Goal: Task Accomplishment & Management: Manage account settings

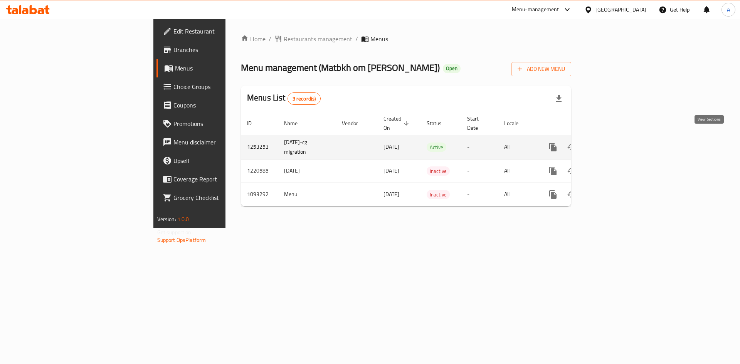
click at [613, 143] on icon "enhanced table" at bounding box center [608, 147] width 9 height 9
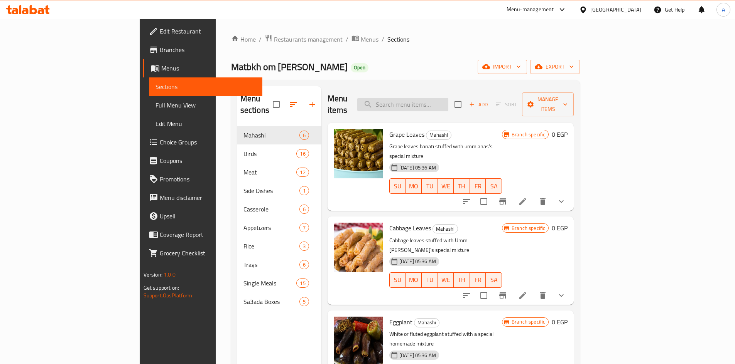
click at [446, 98] on input "search" at bounding box center [402, 104] width 91 height 13
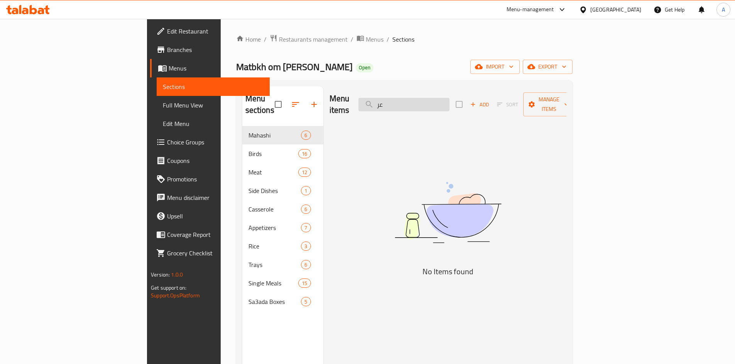
type input "ع"
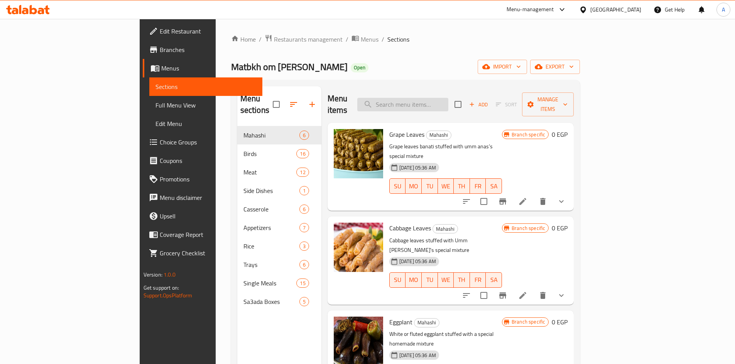
click at [435, 101] on input "search" at bounding box center [402, 104] width 91 height 13
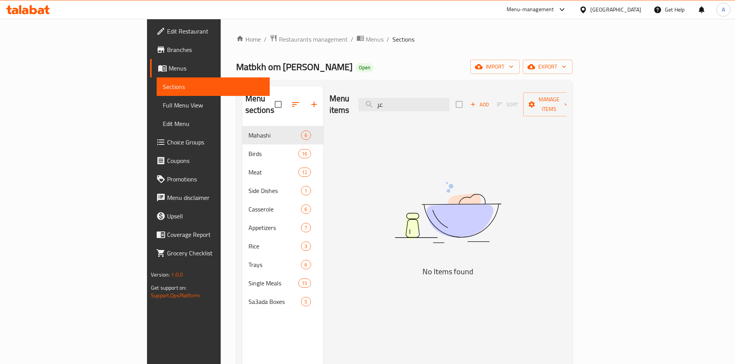
type input "ع"
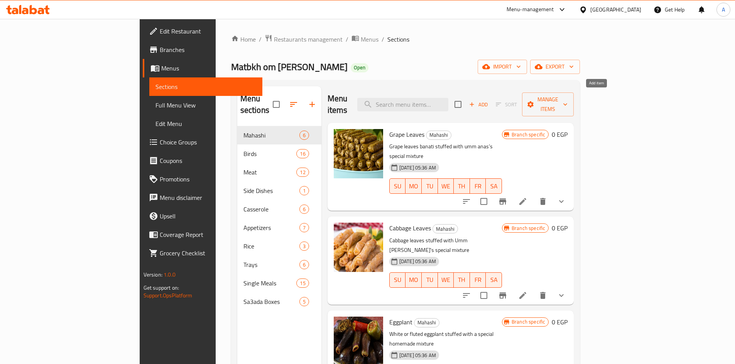
click at [475, 101] on icon "button" at bounding box center [471, 104] width 7 height 7
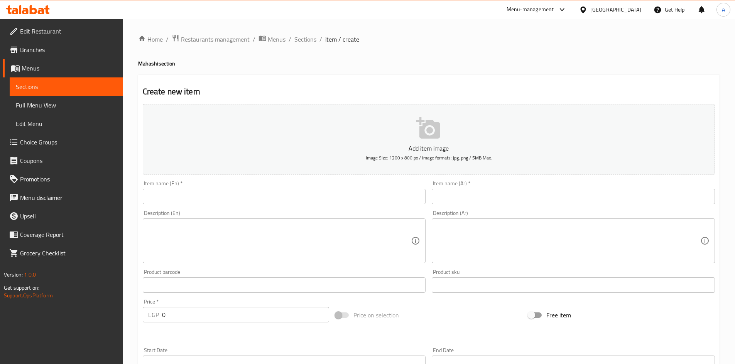
click at [489, 195] on input "text" at bounding box center [572, 196] width 283 height 15
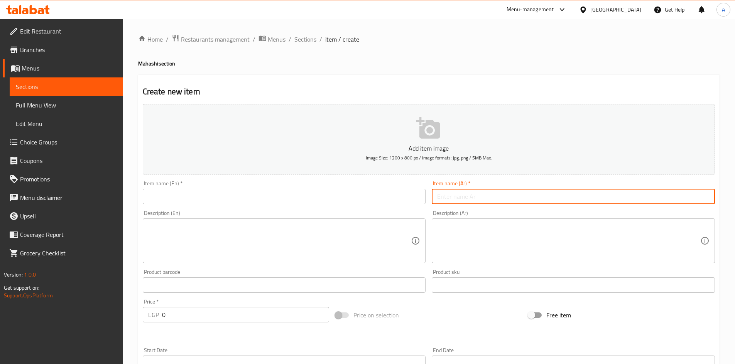
paste input "عرض اللمه - فرخه وكيلو كرنب وكيلو مشكل وملوخيه"
type input "عرض اللمه - فرخه وكيلو كرنب وكيلو مشكل وملوخيه"
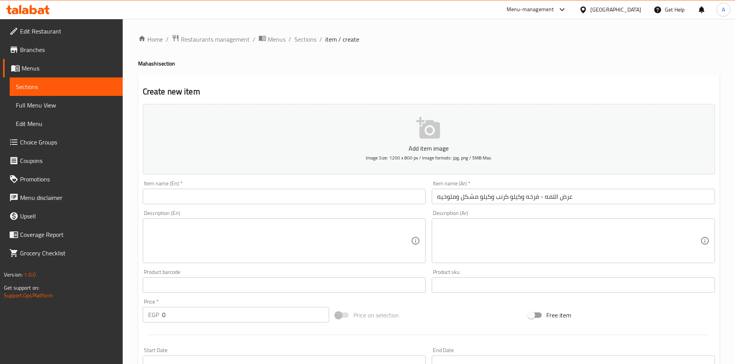
click at [499, 219] on div "Description (Ar)" at bounding box center [572, 241] width 283 height 45
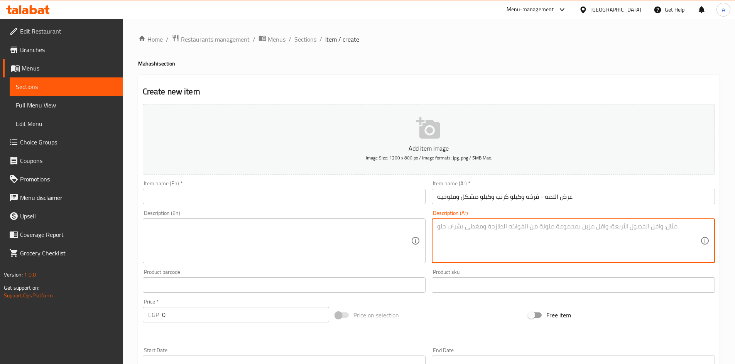
click at [497, 228] on textarea at bounding box center [568, 241] width 263 height 37
paste textarea "عرض اللمه - فرخه وكيلو كرنب وكيلو مشكل وملوخيه"
type textarea "عرض اللمه - فرخه وكيلو كرنب وكيلو مشكل وملوخيه"
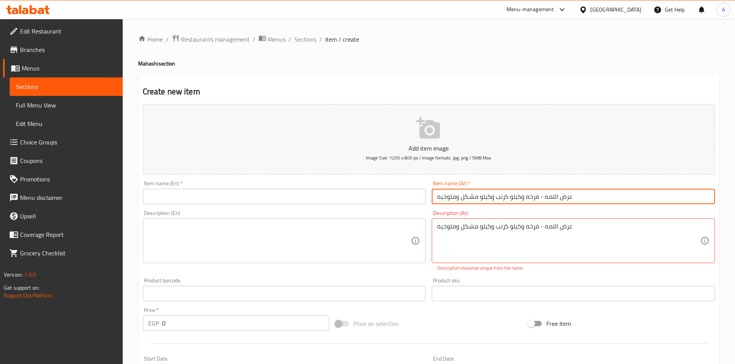
drag, startPoint x: 543, startPoint y: 197, endPoint x: 406, endPoint y: 199, distance: 136.9
click at [406, 199] on div "Add item image Image Size: 1200 x 800 px / Image formats: jpg, png / 5MB Max. I…" at bounding box center [429, 271] width 578 height 341
type input "عرض اللمه"
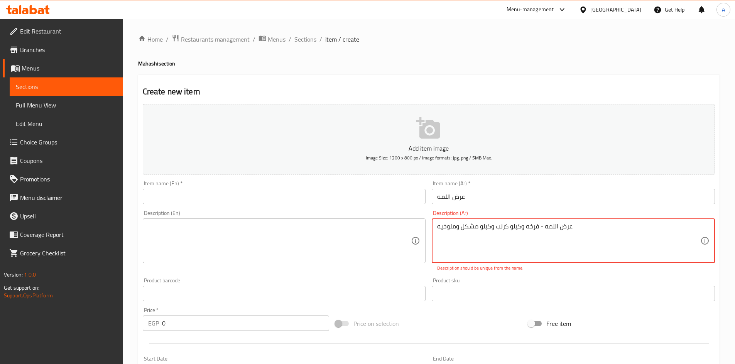
drag, startPoint x: 538, startPoint y: 228, endPoint x: 563, endPoint y: 232, distance: 25.3
drag, startPoint x: 563, startPoint y: 232, endPoint x: 544, endPoint y: 230, distance: 19.4
click at [562, 232] on textarea "عرض اللمه - فرخه وكيلو كرنب وكيلو مشكل وملوخيه" at bounding box center [568, 241] width 263 height 37
drag, startPoint x: 538, startPoint y: 229, endPoint x: 571, endPoint y: 229, distance: 33.2
click at [571, 229] on textarea "عرض اللمه - فرخه وكيلو كرنب وكيلو مشكل وملوخيه" at bounding box center [568, 241] width 263 height 37
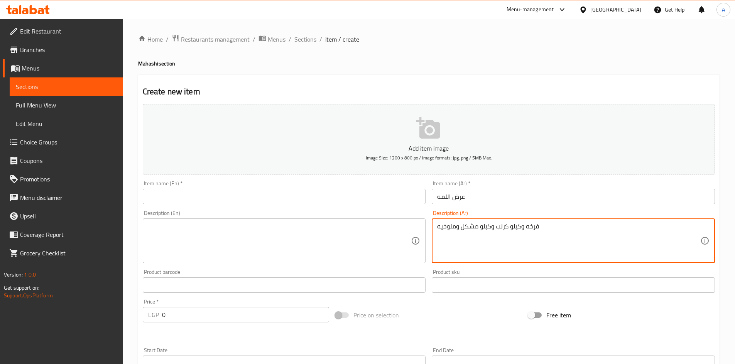
click at [525, 229] on textarea "فرخه وكيلو كرنب وكيلو مشكل وملوخيه" at bounding box center [568, 241] width 263 height 37
paste textarea "محمره"
click at [505, 225] on textarea "فرخه محمره وكيلو كرنب وكيلو مشكل وملوخيه" at bounding box center [568, 241] width 263 height 37
click at [522, 231] on textarea "فرخه محمره وكيلو كرنب وكيلو مشكل وملوخيه" at bounding box center [568, 241] width 263 height 37
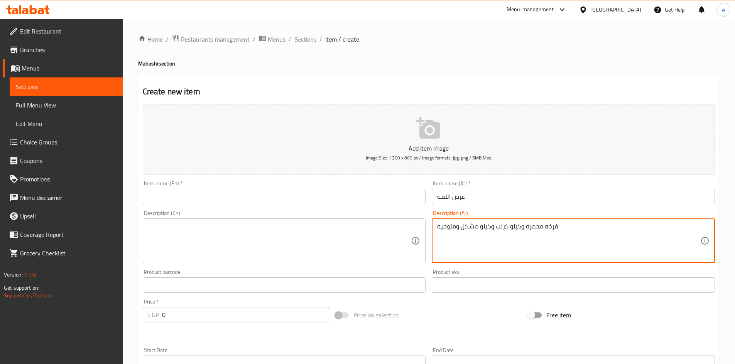
drag, startPoint x: 495, startPoint y: 227, endPoint x: 508, endPoint y: 227, distance: 13.1
click at [508, 227] on textarea "فرخه محمره وكيلو كرنب وكيلو مشكل وملوخيه" at bounding box center [568, 241] width 263 height 37
paste textarea "رق كرنب"
click at [507, 228] on textarea "فرخه محمره وكيلو كرنب وكيلو مشكل وملوخيه" at bounding box center [568, 241] width 263 height 37
click at [511, 228] on textarea "فرخه محمره وكيلو كرنب وكيلو مشكل وملوخيه" at bounding box center [568, 241] width 263 height 37
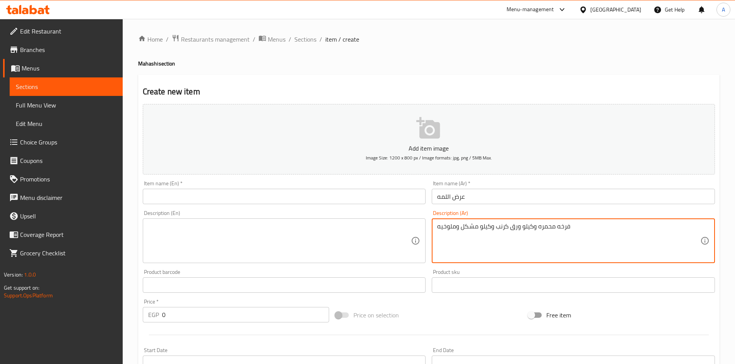
click at [520, 234] on textarea "فرخه محمره وكيلو ورق كرنب وكيلو مشكل وملوخيه" at bounding box center [568, 241] width 263 height 37
click at [479, 227] on textarea "فرخه محمره وكيلو ورق كرنب وكيلو مشكل وملوخيه" at bounding box center [568, 241] width 263 height 37
click at [476, 226] on textarea "فرخه محمره وكيلو ورق كرنب وكيلو مشكل وملوخيه" at bounding box center [568, 241] width 263 height 37
click at [478, 227] on textarea "فرخه محمره وكيلو ورق كرنب وكيلو مشكل وملوخيه" at bounding box center [568, 241] width 263 height 37
drag, startPoint x: 478, startPoint y: 227, endPoint x: 474, endPoint y: 227, distance: 3.9
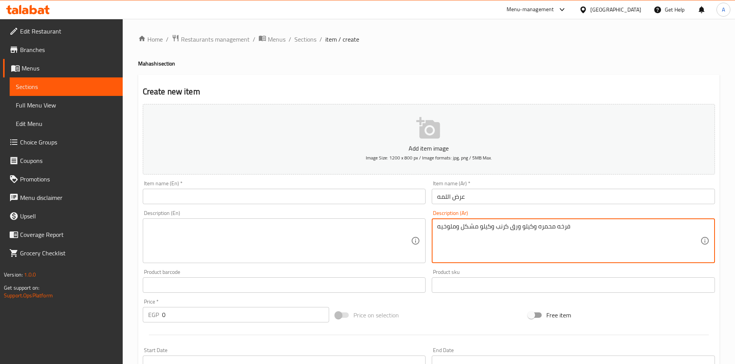
click at [474, 227] on textarea "فرخه محمره وكيلو ورق كرنب وكيلو مشكل وملوخيه" at bounding box center [568, 241] width 263 height 37
paste textarea "شى مشكل"
drag, startPoint x: 455, startPoint y: 227, endPoint x: 438, endPoint y: 228, distance: 17.0
click at [438, 228] on textarea "فرخه محمره وكيلو ورق كرنب وكيلو محشى مشكل وملوخيه" at bounding box center [568, 241] width 263 height 37
click at [454, 223] on textarea "فرخه محمره وكيلو ورق كرنب وكيلو محشى مشكل وملوخيه" at bounding box center [568, 241] width 263 height 37
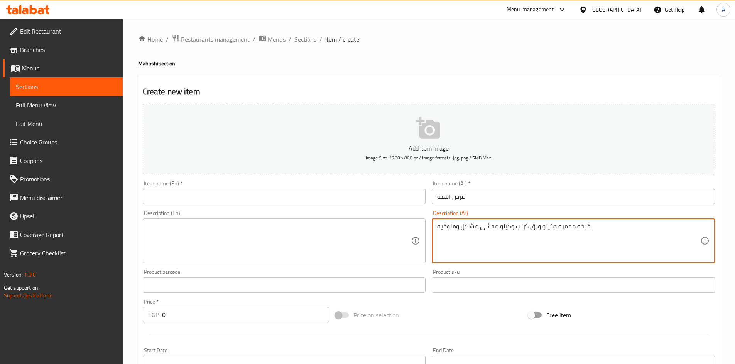
drag, startPoint x: 457, startPoint y: 229, endPoint x: 437, endPoint y: 229, distance: 20.1
click at [437, 229] on textarea "فرخه محمره وكيلو ورق كرنب وكيلو محشى مشكل وملوخيه" at bounding box center [568, 241] width 263 height 37
paste textarea "علبه ملوخية"
click at [473, 230] on textarea "فرخه محمره وكيلو ورق كرنب وكيلو محشى مشكل وعلبه ملوخية" at bounding box center [568, 241] width 263 height 37
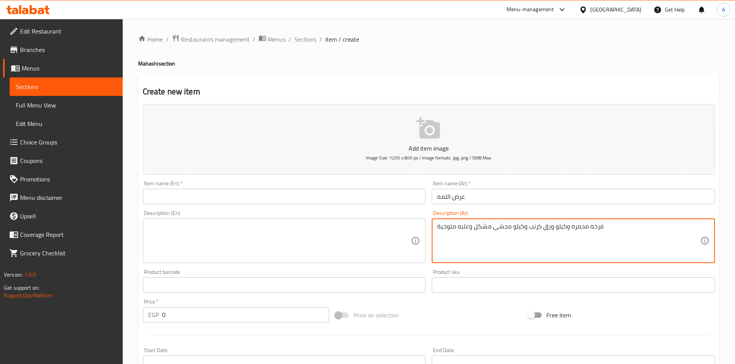
click at [473, 230] on textarea "فرخه محمره وكيلو ورق كرنب وكيلو محشى مشكل وعلبه ملوخية" at bounding box center [568, 241] width 263 height 37
type textarea "فرخه محمره وكيلو ورق كرنب وكيلو محشى مشكل وعلبه ملوخية"
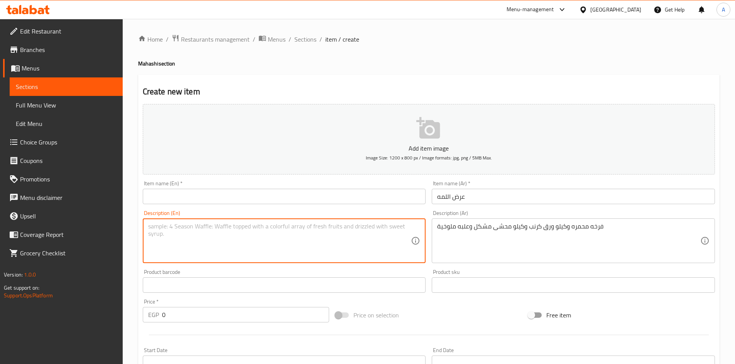
click at [222, 227] on textarea at bounding box center [279, 241] width 263 height 37
paste textarea "Roasted Chicken"
type textarea "Roasted Chicken"
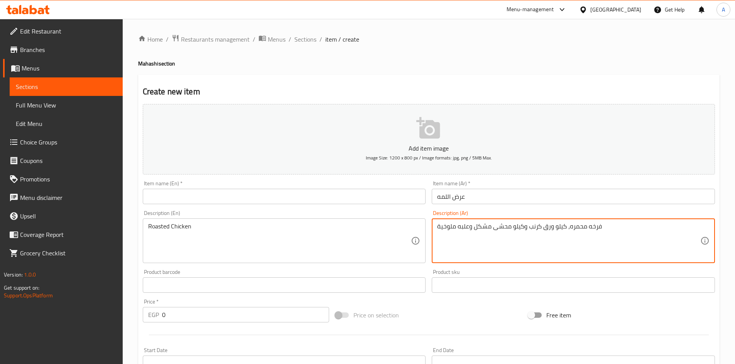
click at [523, 229] on textarea "فرخه محمره، كيلو ورق كرنب وكيلو محشى مشكل وعلبه ملوخية" at bounding box center [568, 241] width 263 height 37
type textarea "فرخه محمره، كيلو ورق كرنب، كيلو محشى مشكل وعلبه ملوخية"
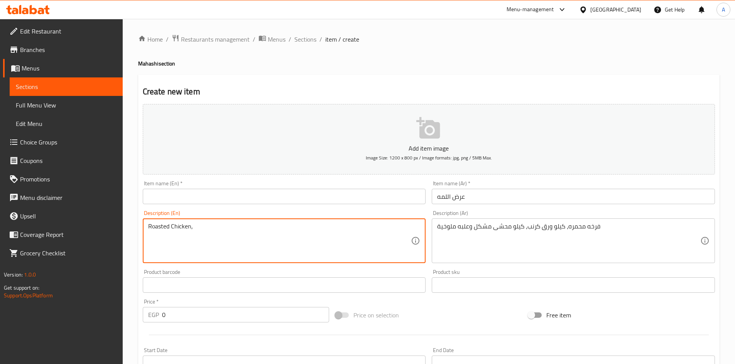
paste textarea "Cabbage Leaves"
click at [244, 225] on textarea "Roasted Chicken, Cabbage Leaves" at bounding box center [279, 241] width 263 height 37
click at [242, 228] on textarea "Roasted Chicken, Cabbage Leaves," at bounding box center [279, 241] width 263 height 37
paste textarea "Mix Mahshi"
click at [236, 225] on textarea "Roasted Chicken, Cabbage Leaves, Mix Mahshi" at bounding box center [279, 241] width 263 height 37
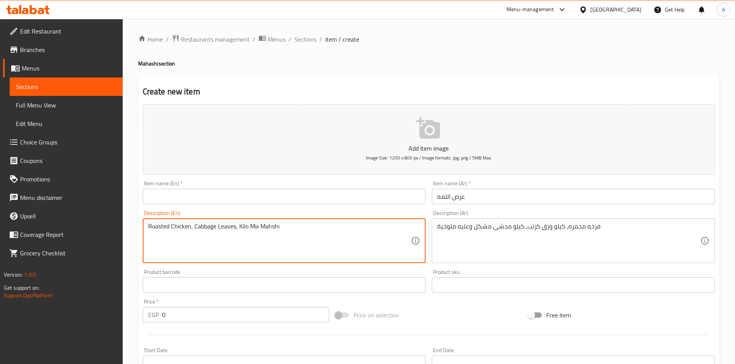
click at [297, 224] on textarea "Roasted Chicken, Cabbage Leaves, Kilo Mix Mahshi" at bounding box center [279, 241] width 263 height 37
click at [303, 226] on textarea "Roasted Chicken, Cabbage Leaves, Kilo Mix Mahshi and" at bounding box center [279, 241] width 263 height 37
paste textarea "Molokhia Box"
click at [300, 226] on textarea "Roasted Chicken, Cabbage Leaves, Kilo Mix Mahshi and Molokhia Box" at bounding box center [279, 241] width 263 height 37
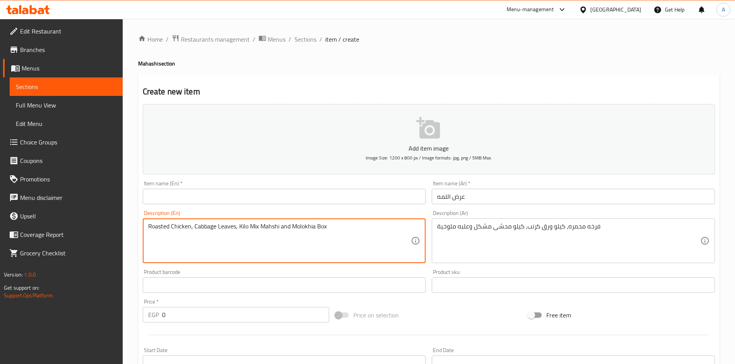
click at [300, 226] on textarea "Roasted Chicken, Cabbage Leaves, Kilo Mix Mahshi and Molokhia Box" at bounding box center [279, 241] width 263 height 37
click at [309, 233] on textarea "Roasted chicken, cabbage leaves, kilo mix mahshi and molokhia box" at bounding box center [279, 241] width 263 height 37
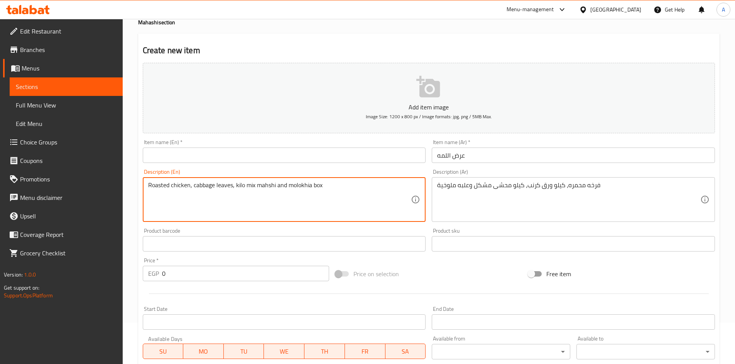
scroll to position [39, 0]
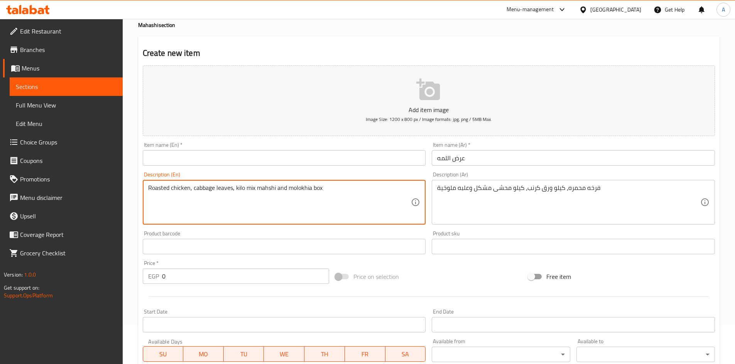
type textarea "Roasted chicken, cabbage leaves, kilo mix mahshi and molokhia box"
click at [292, 151] on input "text" at bounding box center [284, 157] width 283 height 15
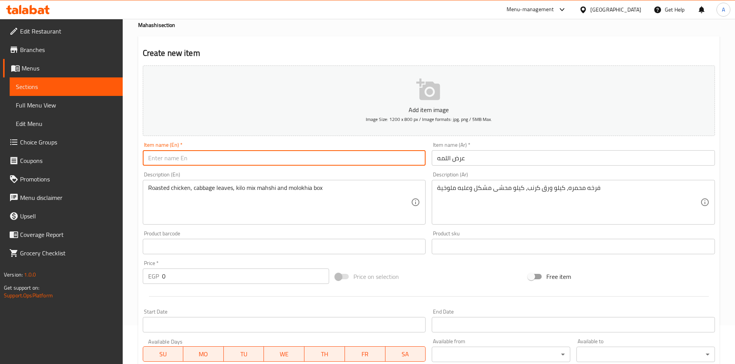
type input "ش"
type input "Al Lamma Offer"
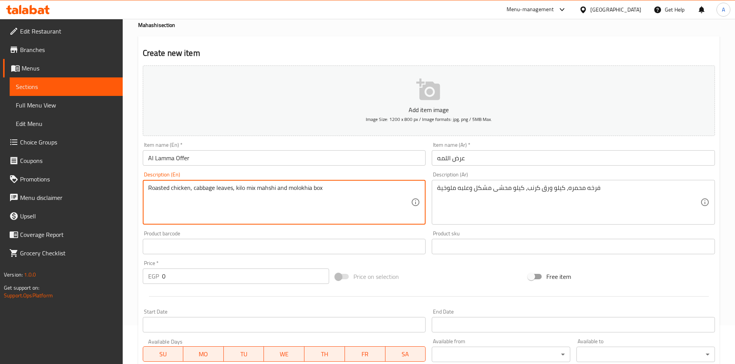
click at [212, 162] on input "Al Lamma Offer" at bounding box center [284, 157] width 283 height 15
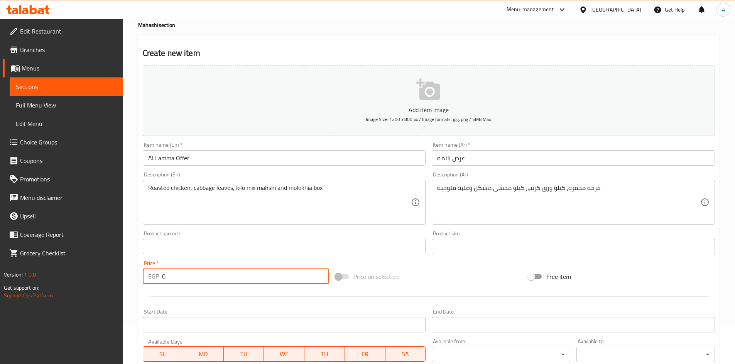
drag, startPoint x: 179, startPoint y: 279, endPoint x: 138, endPoint y: 275, distance: 40.7
click at [143, 278] on div "EGP 0 Price *" at bounding box center [236, 276] width 187 height 15
type input "715"
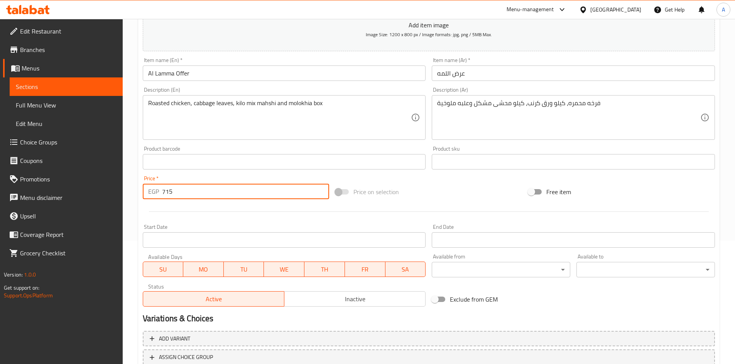
scroll to position [154, 0]
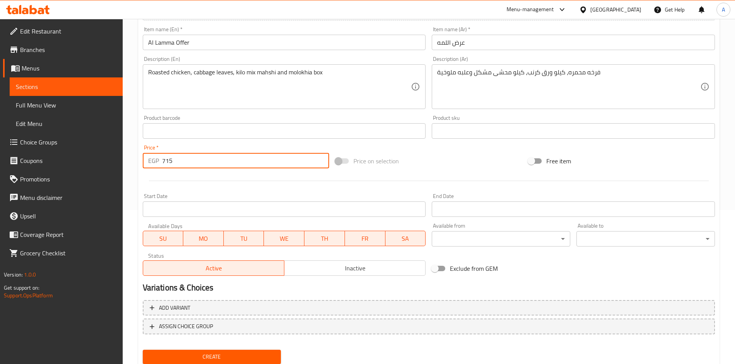
click at [361, 276] on div "Status Active Inactive" at bounding box center [284, 264] width 289 height 29
click at [361, 271] on span "Inactive" at bounding box center [354, 268] width 135 height 11
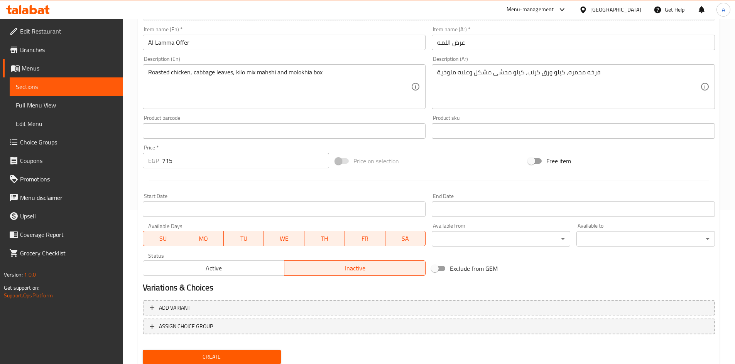
click at [458, 210] on body "​ Menu-management Egypt Get Help A Edit Restaurant Branches Menus Sections Full…" at bounding box center [367, 37] width 735 height 345
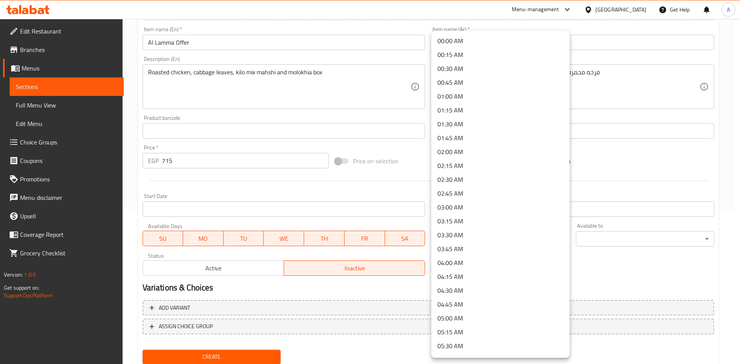
click at [737, 206] on div at bounding box center [370, 182] width 740 height 364
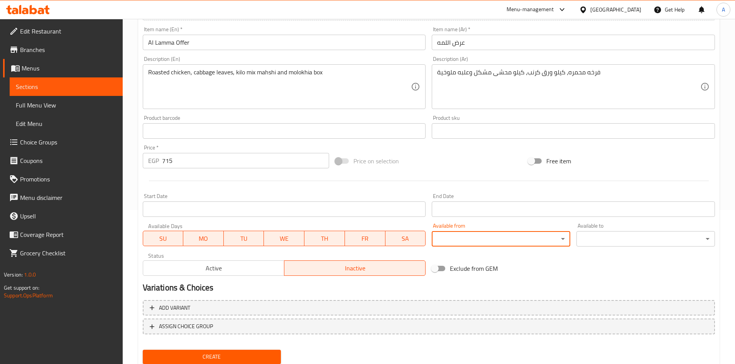
click at [580, 211] on input "Start Date" at bounding box center [572, 209] width 283 height 15
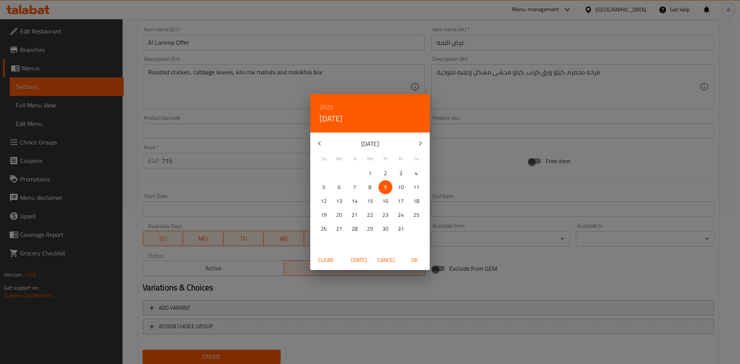
click at [419, 260] on span "OK" at bounding box center [414, 261] width 19 height 10
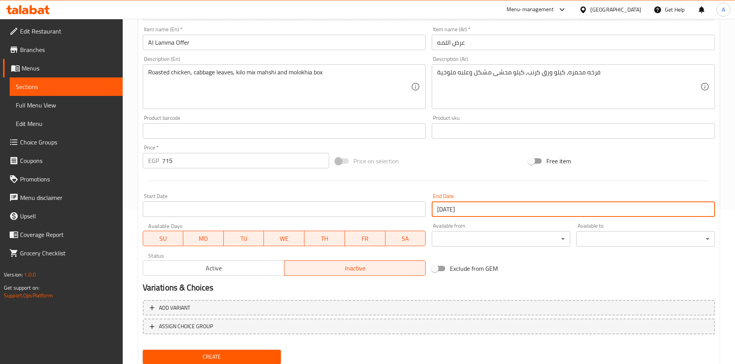
click at [475, 214] on input "[DATE]" at bounding box center [572, 209] width 283 height 15
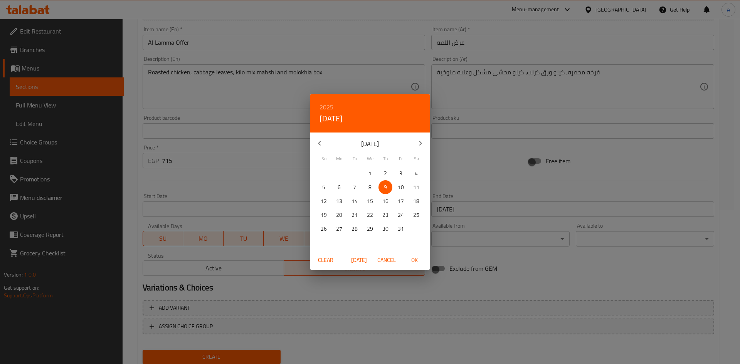
click at [423, 148] on button "button" at bounding box center [420, 143] width 19 height 19
click at [373, 227] on p "31" at bounding box center [370, 229] width 6 height 10
click at [420, 258] on span "OK" at bounding box center [414, 261] width 19 height 10
type input "[DATE]"
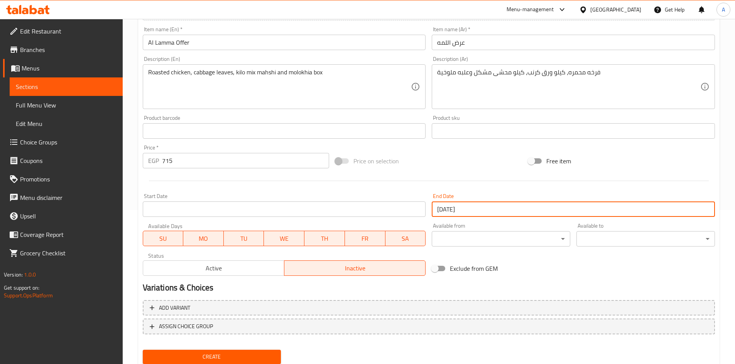
click at [239, 215] on input "Start Date" at bounding box center [284, 209] width 283 height 15
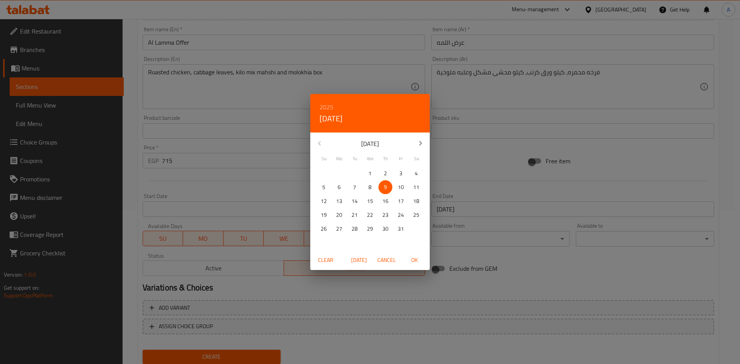
click at [416, 256] on span "OK" at bounding box center [414, 261] width 19 height 10
type input "[DATE]"
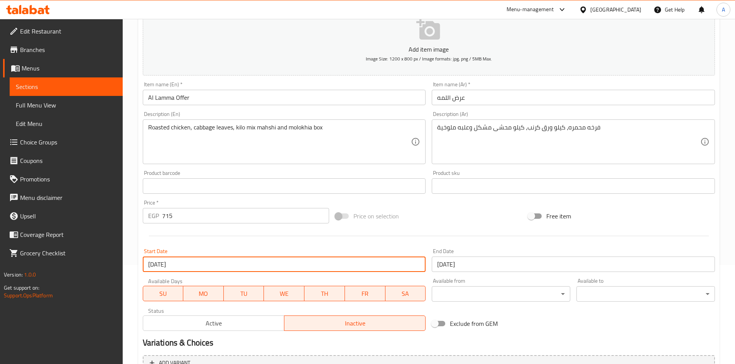
scroll to position [180, 0]
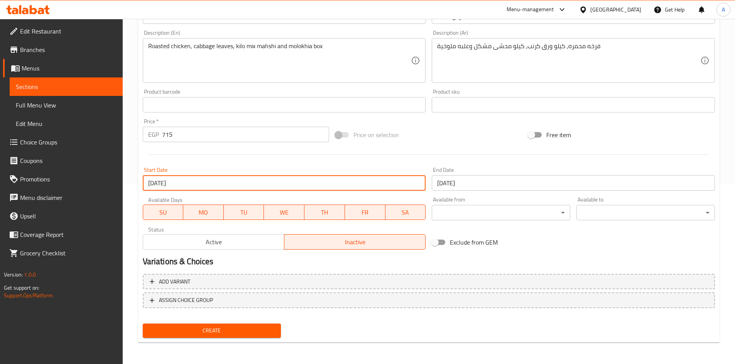
click at [246, 329] on span "Create" at bounding box center [212, 331] width 126 height 10
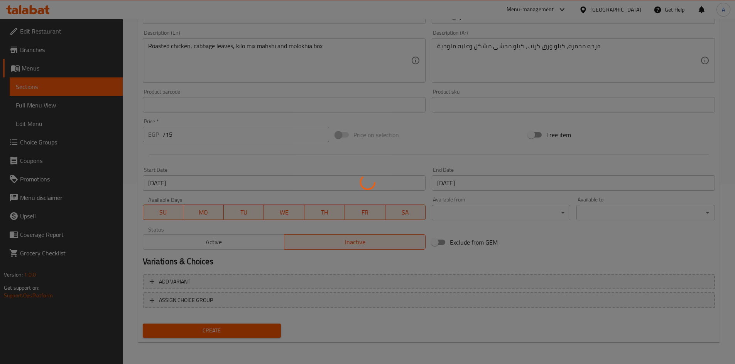
scroll to position [0, 0]
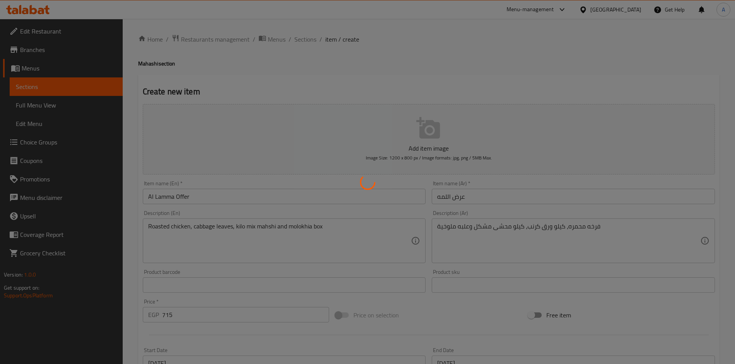
type input "0"
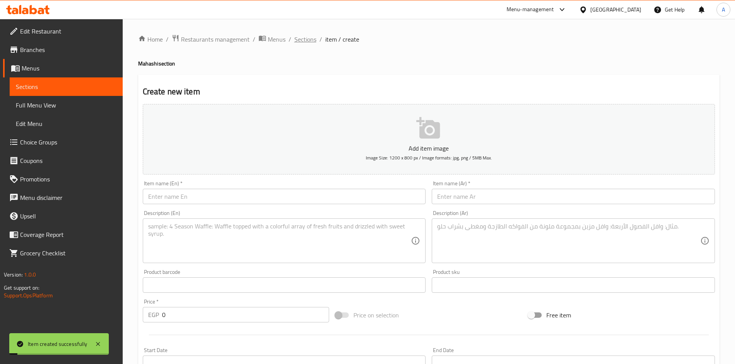
click at [297, 39] on span "Sections" at bounding box center [305, 39] width 22 height 9
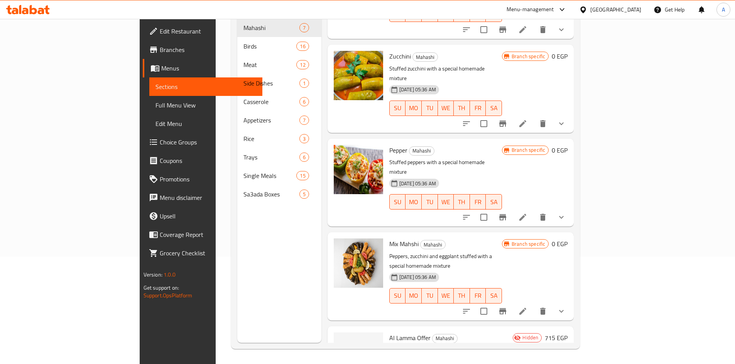
scroll to position [108, 0]
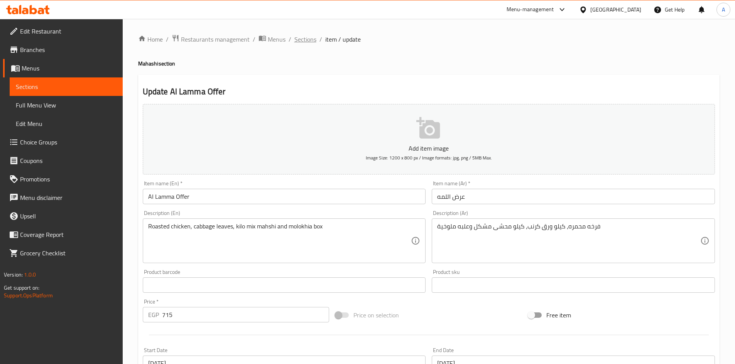
click at [301, 39] on span "Sections" at bounding box center [305, 39] width 22 height 9
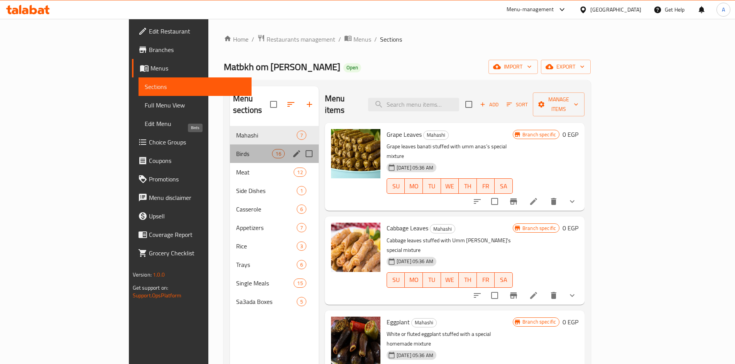
click at [236, 149] on span "Birds" at bounding box center [254, 153] width 36 height 9
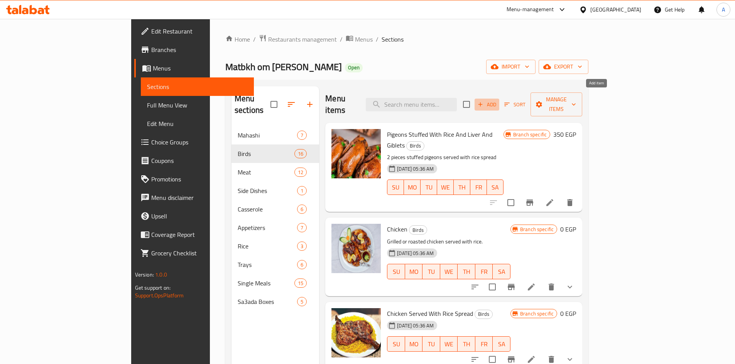
click at [497, 100] on span "Add" at bounding box center [486, 104] width 21 height 9
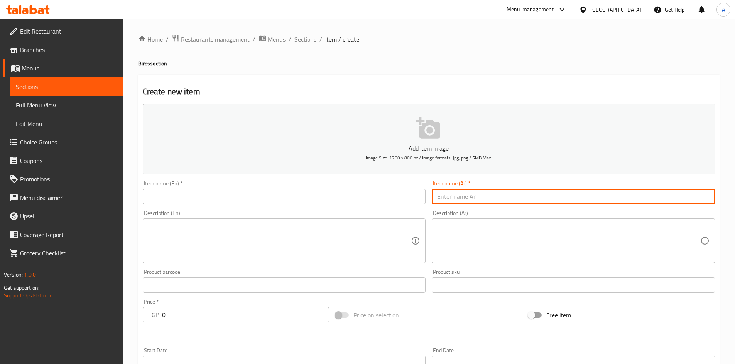
click at [473, 202] on input "text" at bounding box center [572, 196] width 283 height 15
type input "عرض الصحبة"
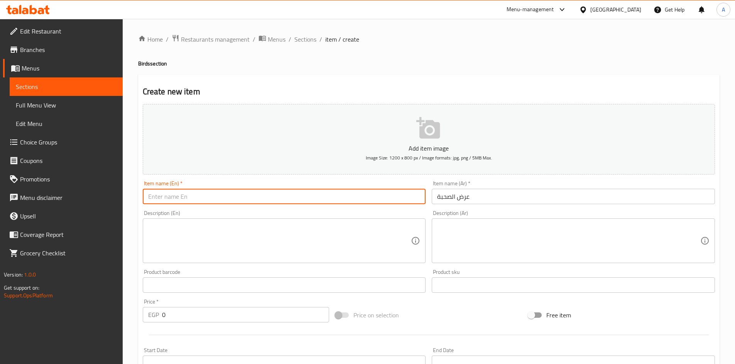
click at [301, 200] on input "text" at bounding box center [284, 196] width 283 height 15
type input "El Sohba Offer"
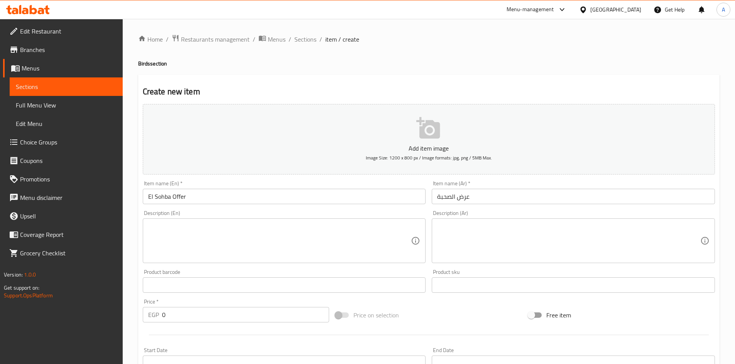
click at [170, 219] on div "Description (En)" at bounding box center [284, 241] width 283 height 45
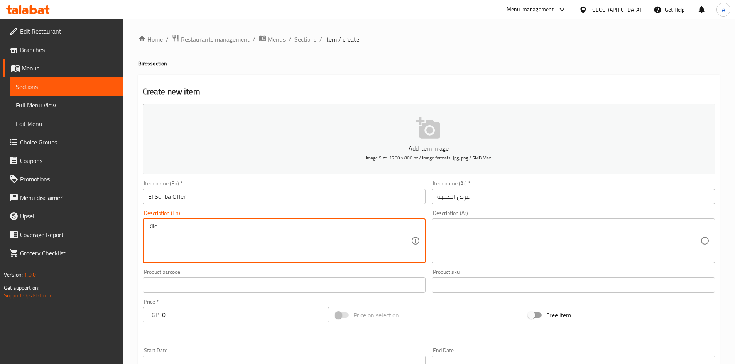
paste textarea "Al Haty Kofta"
click at [220, 228] on textarea "Kilo Al Haty Kofta and" at bounding box center [279, 241] width 263 height 37
paste textarea "Roasted Chicken"
type textarea "Kilo Al Haty Kofta and Roasted Chicken"
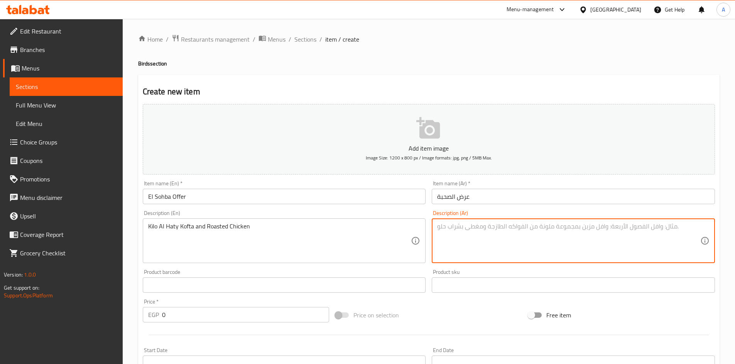
click at [486, 241] on textarea at bounding box center [568, 241] width 263 height 37
click at [485, 238] on textarea at bounding box center [568, 241] width 263 height 37
paste textarea "كفتة الحاتى"
click at [478, 228] on textarea "كفتة الحاتى" at bounding box center [568, 241] width 263 height 37
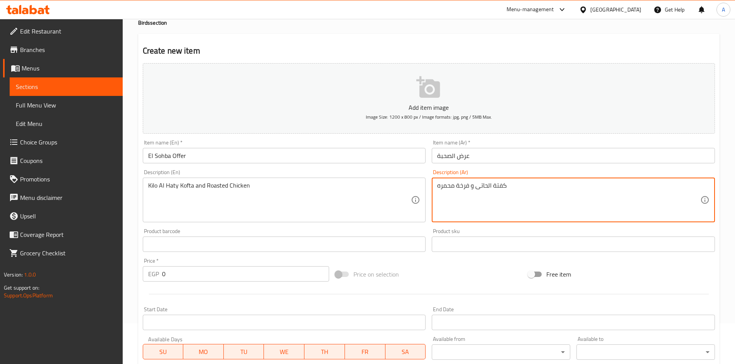
scroll to position [116, 0]
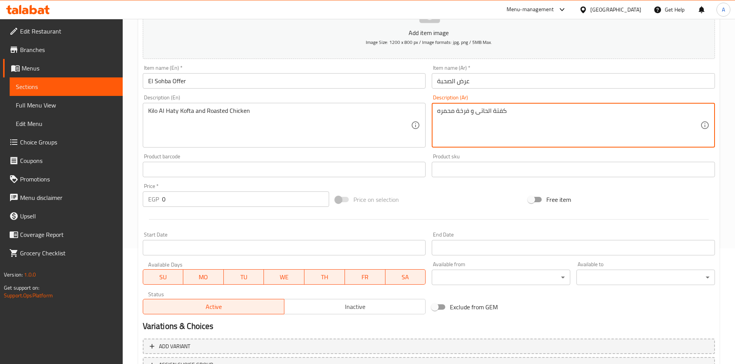
type textarea "كفتة الحاتى و فرخة محمره"
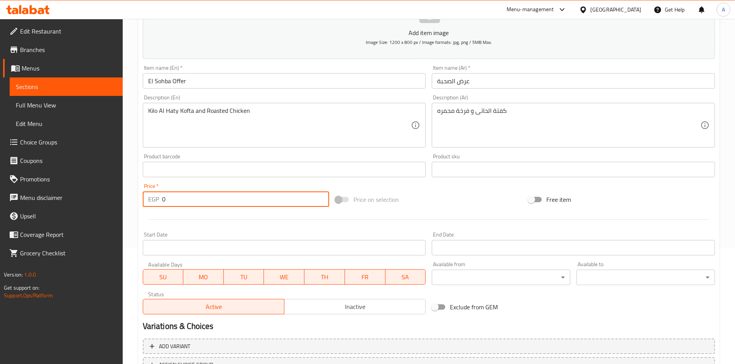
drag, startPoint x: 196, startPoint y: 198, endPoint x: 117, endPoint y: 197, distance: 78.7
click at [120, 197] on div "Edit Restaurant Branches Menus Sections Full Menu View Edit Menu Choice Groups …" at bounding box center [367, 166] width 735 height 526
click at [181, 199] on input "0" at bounding box center [245, 199] width 167 height 15
drag, startPoint x: 185, startPoint y: 200, endPoint x: 151, endPoint y: 200, distance: 34.3
click at [151, 200] on div "EGP 0 Price *" at bounding box center [236, 199] width 187 height 15
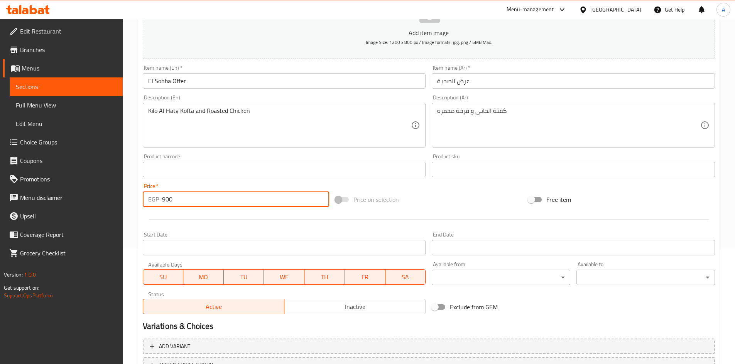
type input "900"
click at [375, 312] on span "Inactive" at bounding box center [354, 307] width 135 height 11
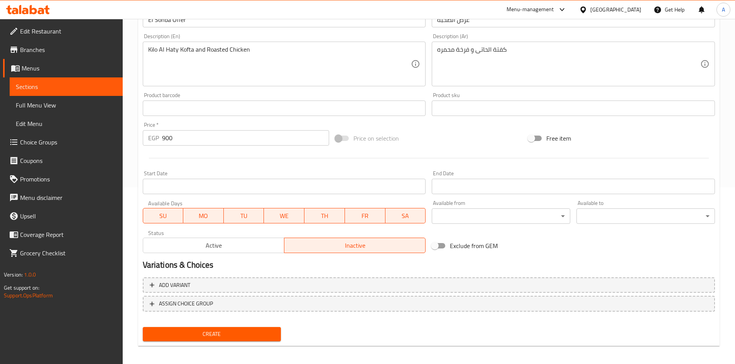
scroll to position [180, 0]
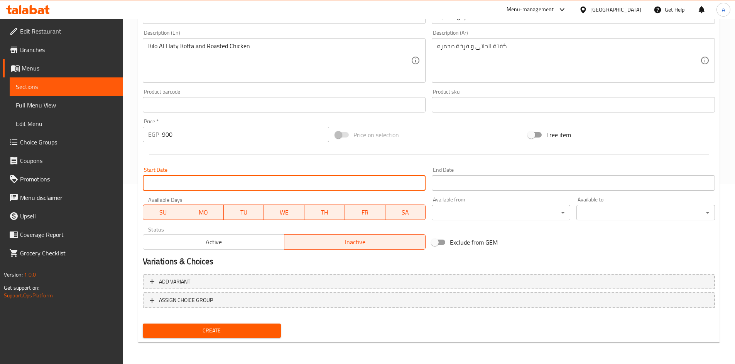
click at [204, 187] on input "Start Date" at bounding box center [284, 182] width 283 height 15
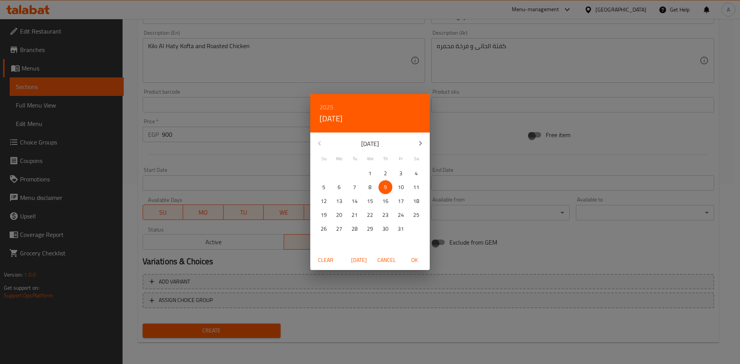
click at [422, 261] on span "OK" at bounding box center [414, 261] width 19 height 10
type input "[DATE]"
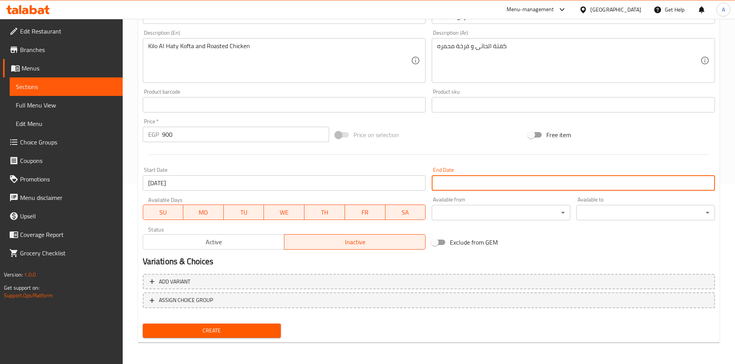
click at [464, 182] on input "Start Date" at bounding box center [572, 182] width 283 height 15
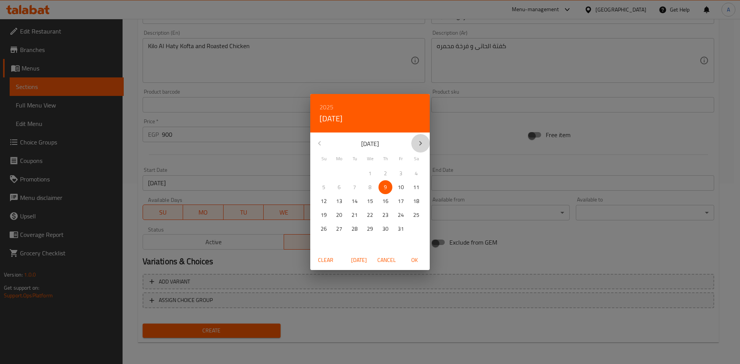
click at [419, 137] on button "button" at bounding box center [420, 143] width 19 height 19
click at [420, 139] on icon "button" at bounding box center [420, 143] width 9 height 9
click at [369, 227] on p "31" at bounding box center [370, 229] width 6 height 10
click at [419, 254] on button "OK" at bounding box center [414, 260] width 25 height 14
type input "[DATE]"
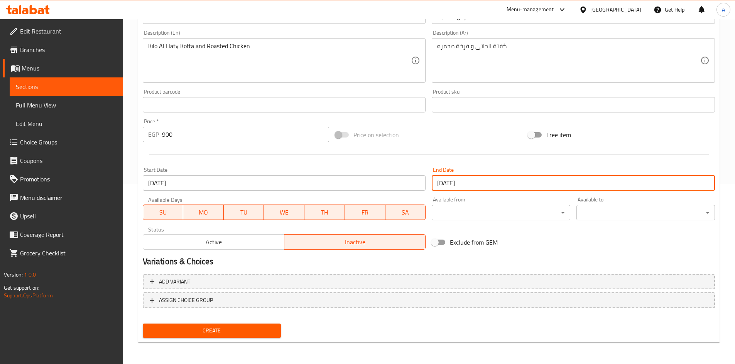
click at [249, 326] on span "Create" at bounding box center [212, 331] width 126 height 10
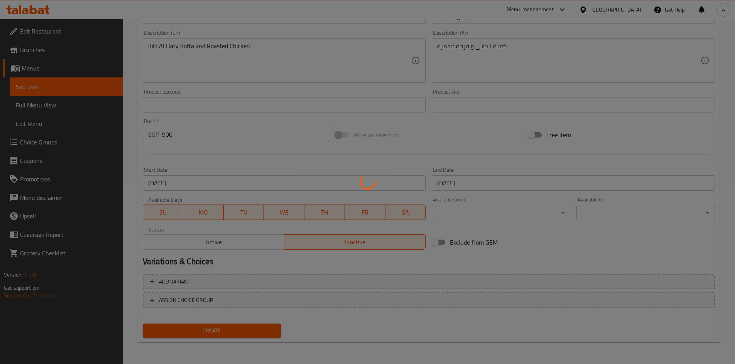
type input "0"
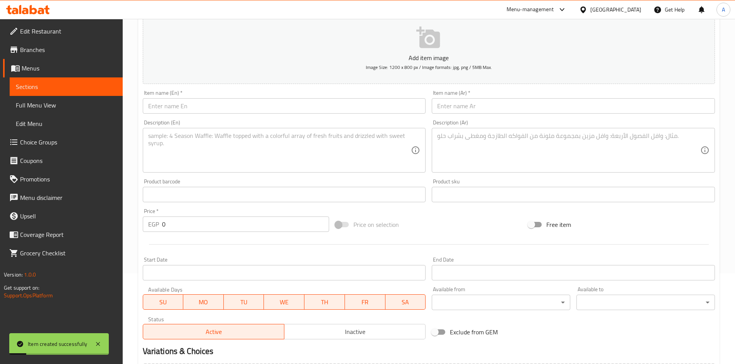
scroll to position [0, 0]
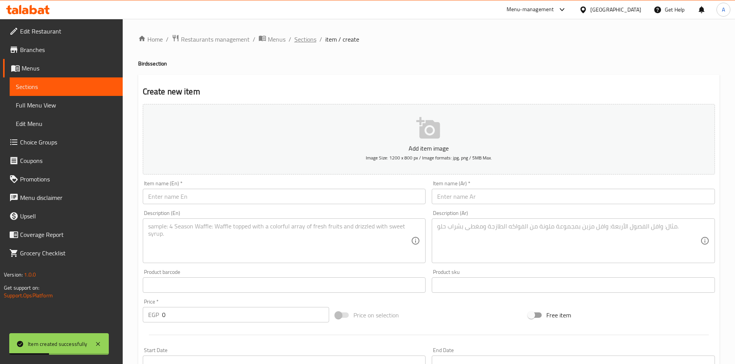
click at [297, 39] on span "Sections" at bounding box center [305, 39] width 22 height 9
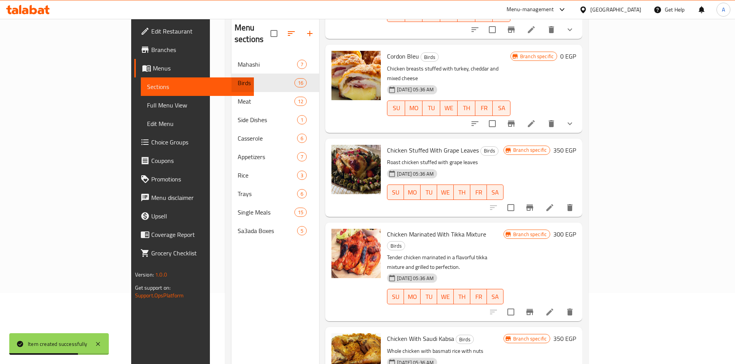
scroll to position [108, 0]
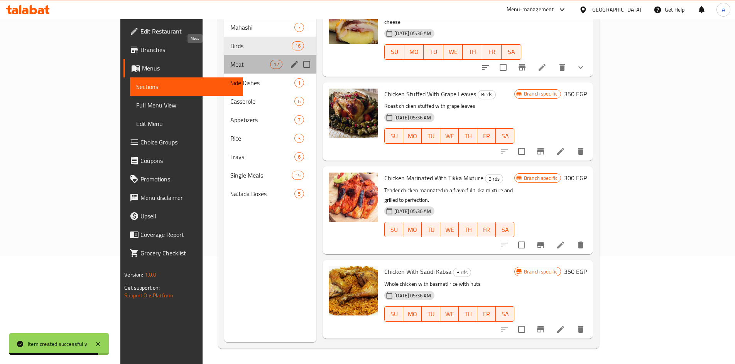
click at [230, 60] on span "Meat" at bounding box center [250, 64] width 40 height 9
click at [230, 41] on span "Birds" at bounding box center [260, 45] width 61 height 9
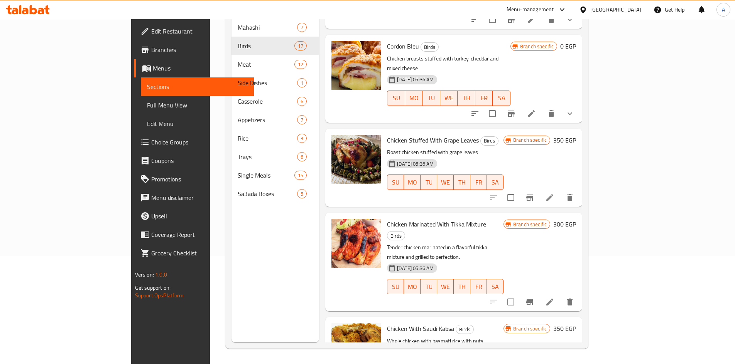
scroll to position [1083, 0]
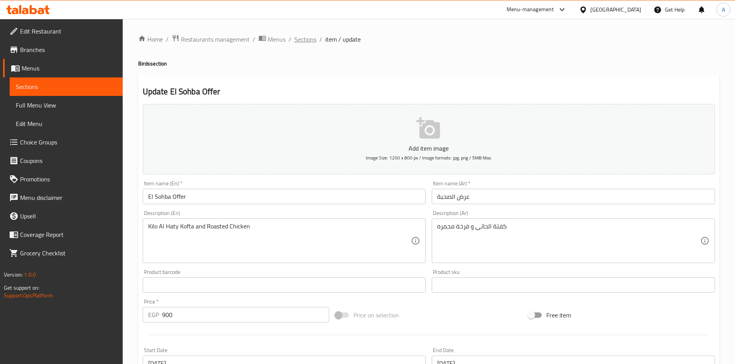
click at [302, 41] on span "Sections" at bounding box center [305, 39] width 22 height 9
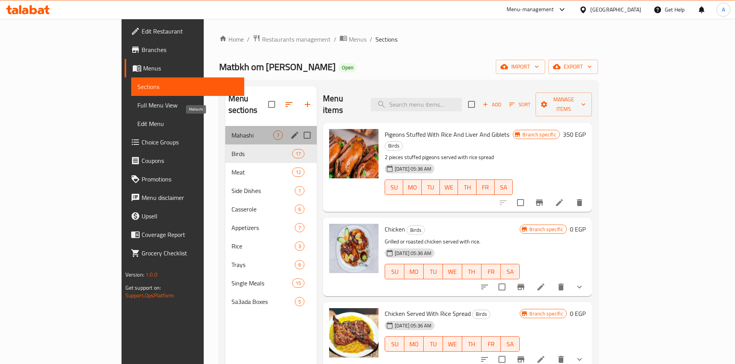
click at [231, 131] on span "Mahashi" at bounding box center [252, 135] width 42 height 9
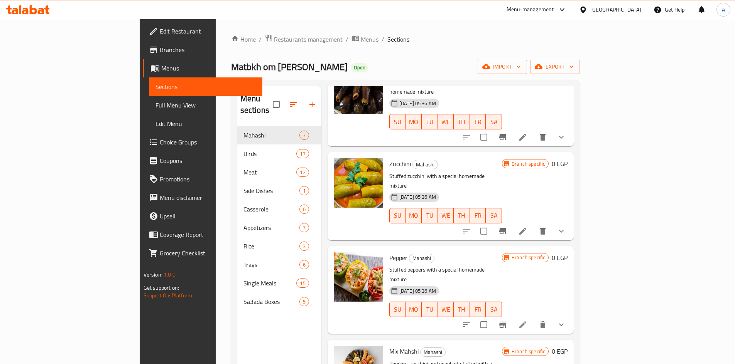
scroll to position [108, 0]
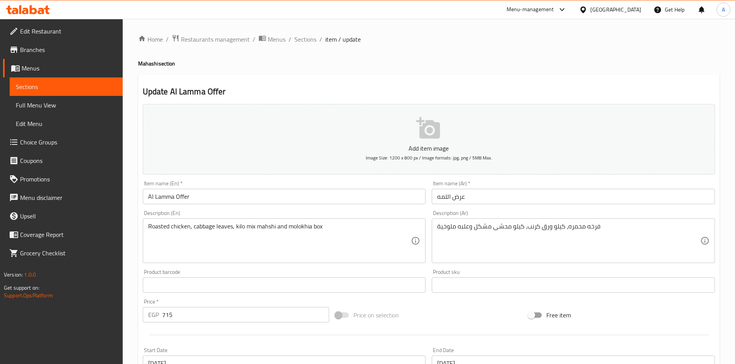
click at [59, 101] on span "Full Menu View" at bounding box center [66, 105] width 101 height 9
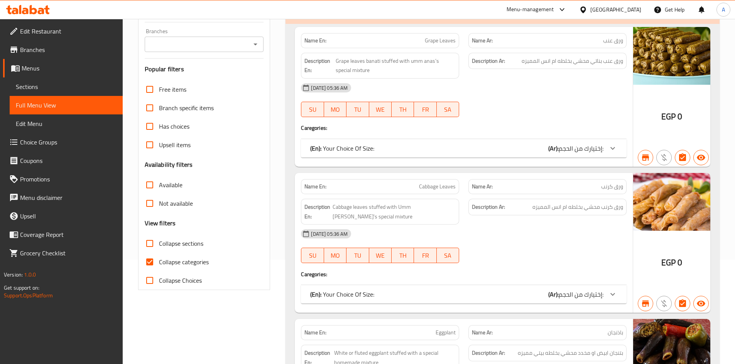
scroll to position [193, 0]
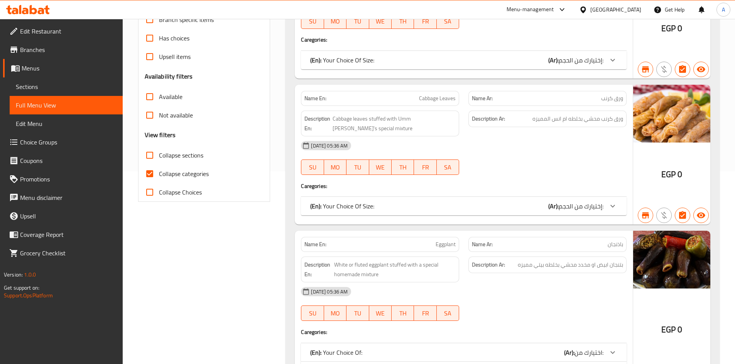
click at [163, 151] on span "Collapse sections" at bounding box center [181, 155] width 44 height 9
click at [159, 150] on input "Collapse sections" at bounding box center [149, 155] width 19 height 19
checkbox input "true"
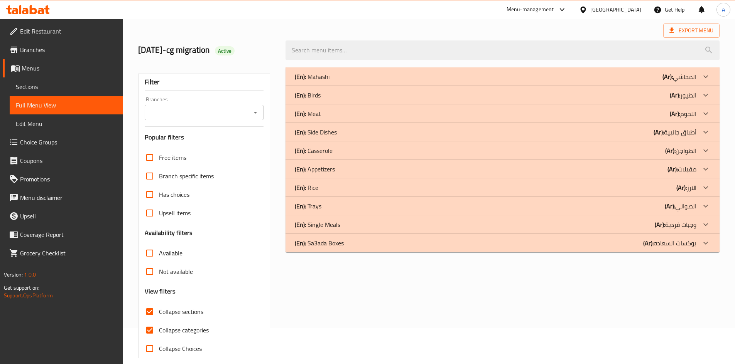
scroll to position [7, 0]
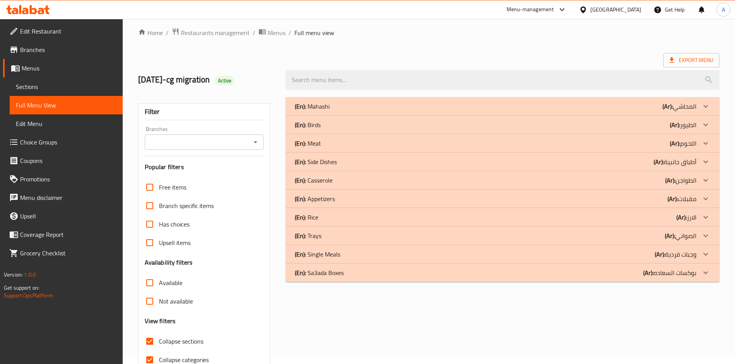
click at [358, 108] on div "(En): Mahashi (Ar): المحاشي" at bounding box center [495, 106] width 401 height 9
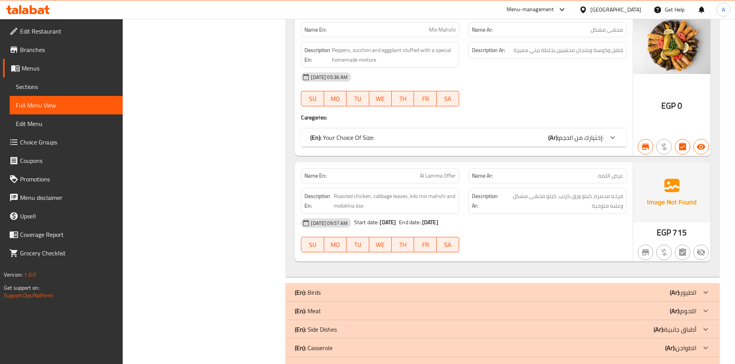
scroll to position [893, 0]
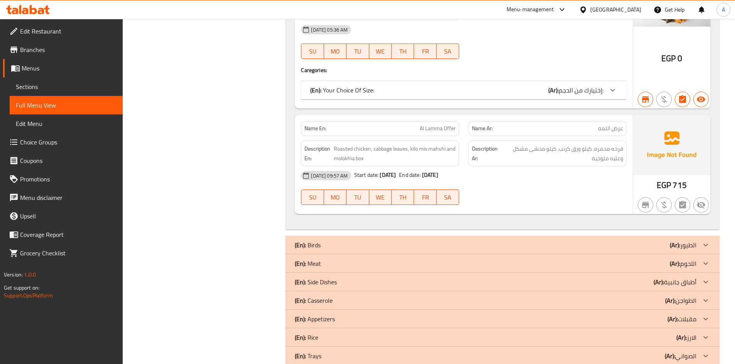
click at [340, 244] on div "(En): Birds (Ar): الطيور" at bounding box center [495, 245] width 401 height 9
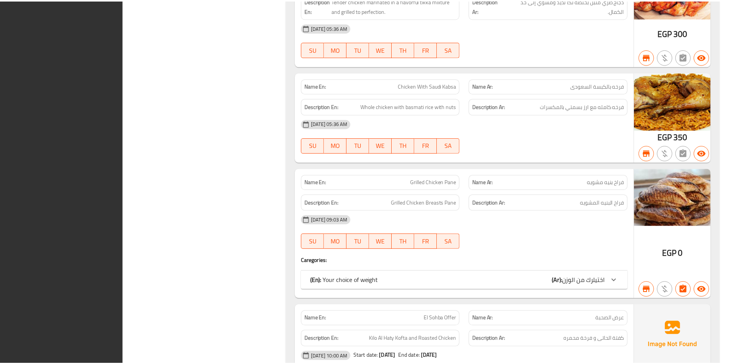
scroll to position [3085, 0]
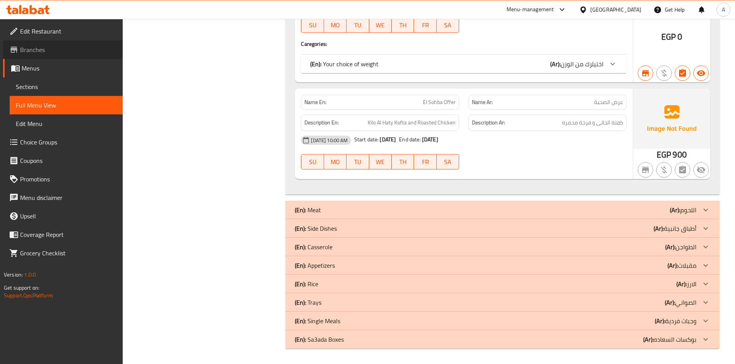
click at [44, 47] on span "Branches" at bounding box center [68, 49] width 96 height 9
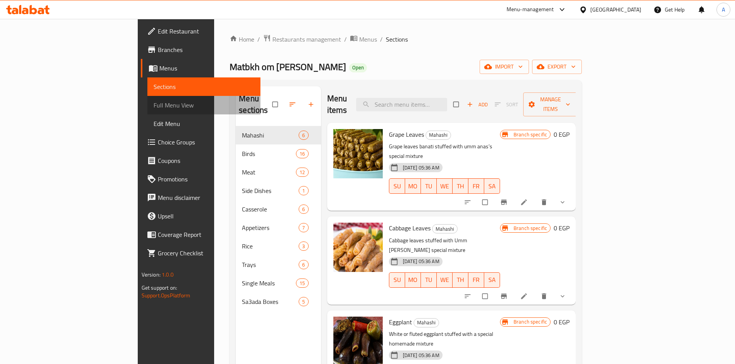
click at [153, 108] on span "Full Menu View" at bounding box center [203, 105] width 101 height 9
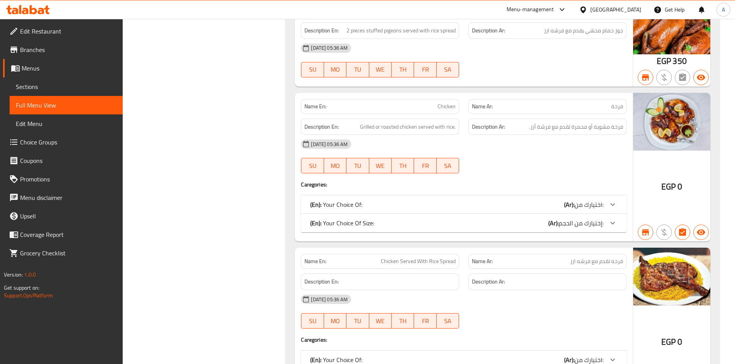
scroll to position [1058, 0]
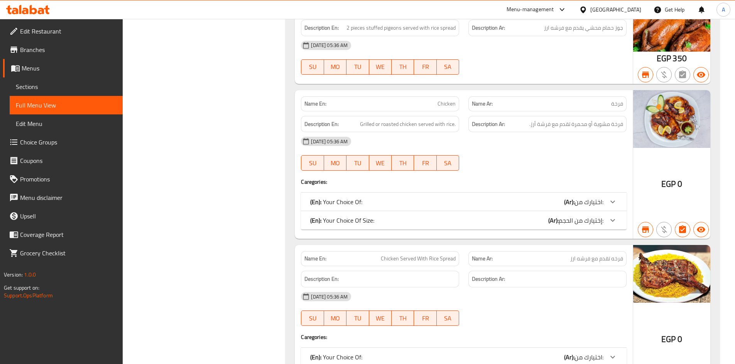
click at [612, 200] on icon at bounding box center [612, 201] width 9 height 9
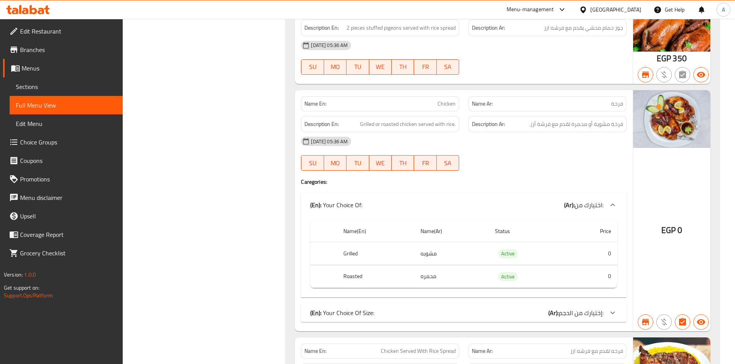
scroll to position [1096, 0]
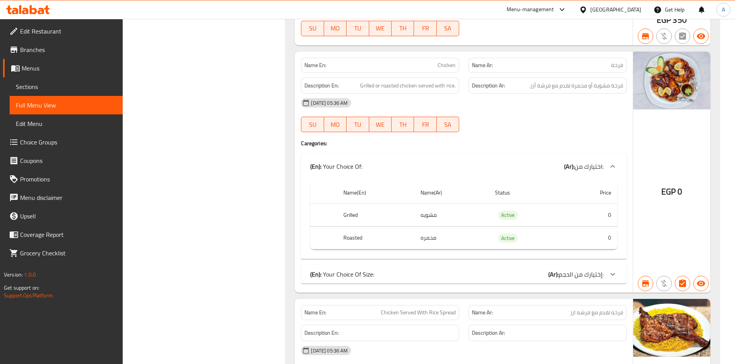
click at [615, 270] on icon at bounding box center [612, 274] width 9 height 9
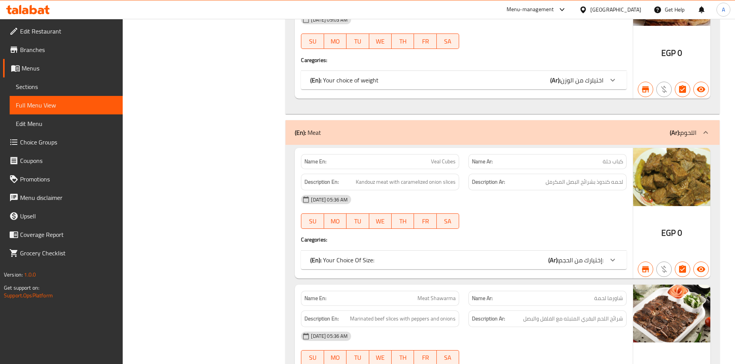
scroll to position [109, 0]
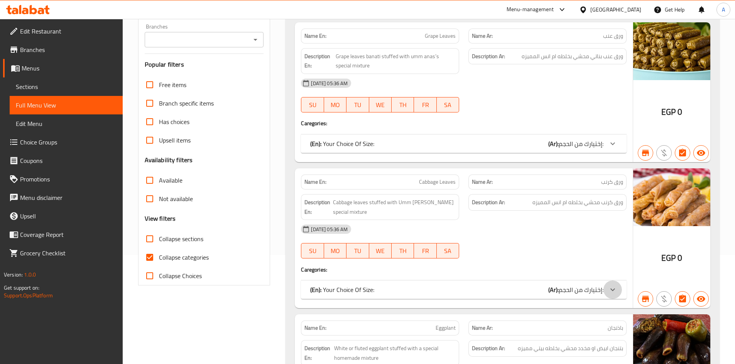
click at [607, 290] on div at bounding box center [612, 290] width 19 height 19
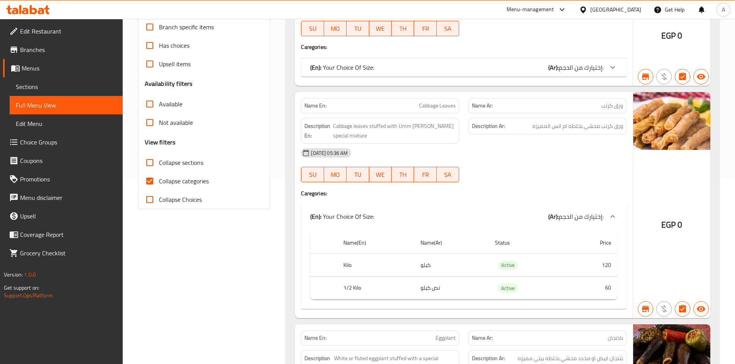
scroll to position [186, 0]
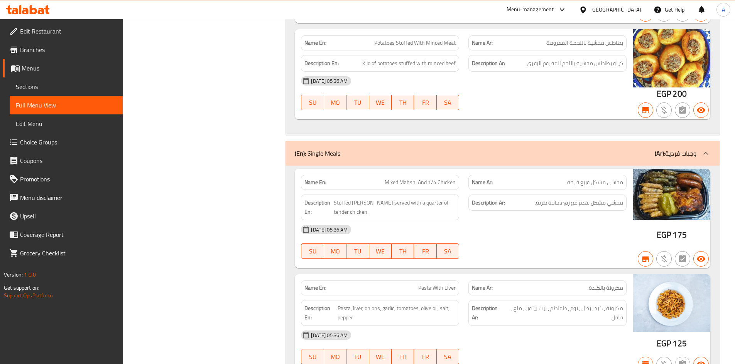
scroll to position [780, 0]
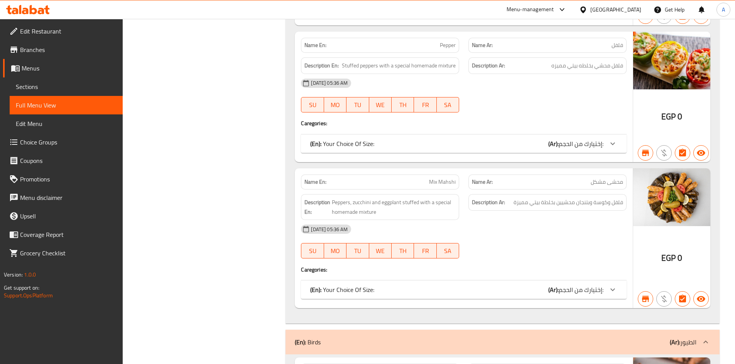
click at [602, 293] on span "إختيارك من الحجم:" at bounding box center [580, 290] width 45 height 12
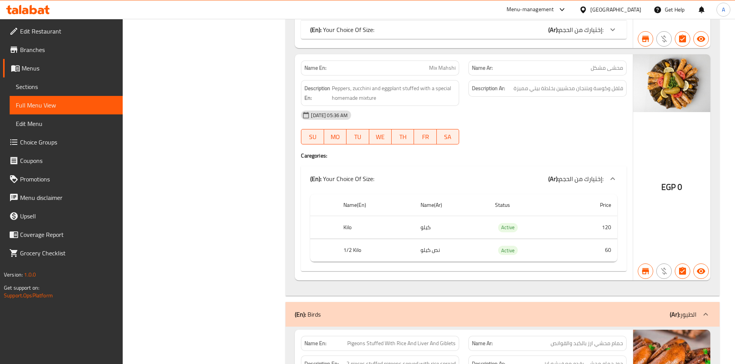
scroll to position [896, 0]
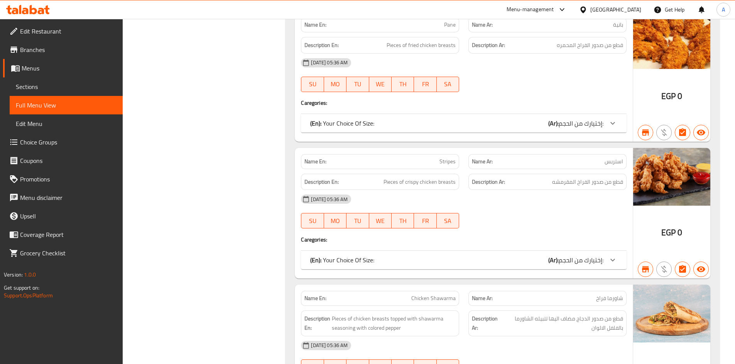
scroll to position [2167, 0]
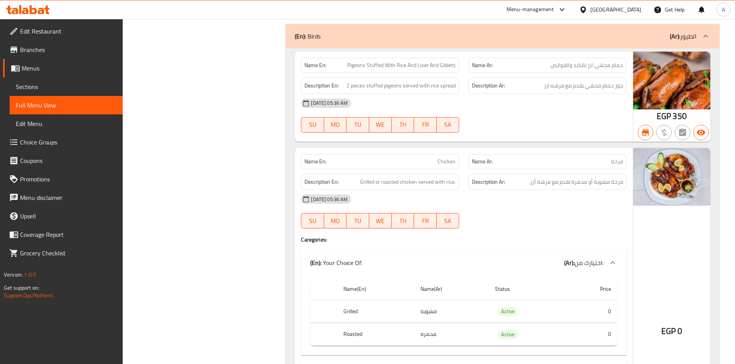
scroll to position [1211, 0]
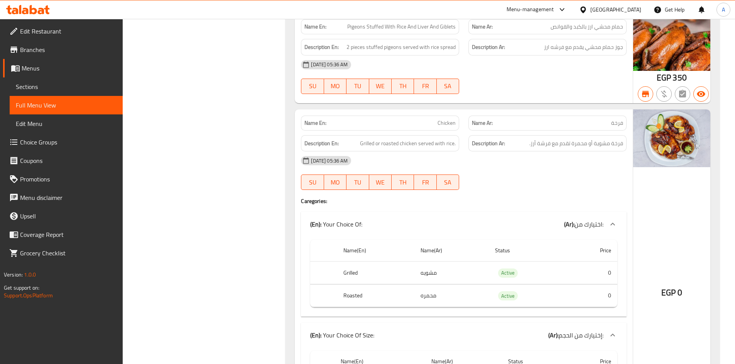
click at [428, 296] on td "محمره" at bounding box center [451, 296] width 74 height 23
copy td "محمره"
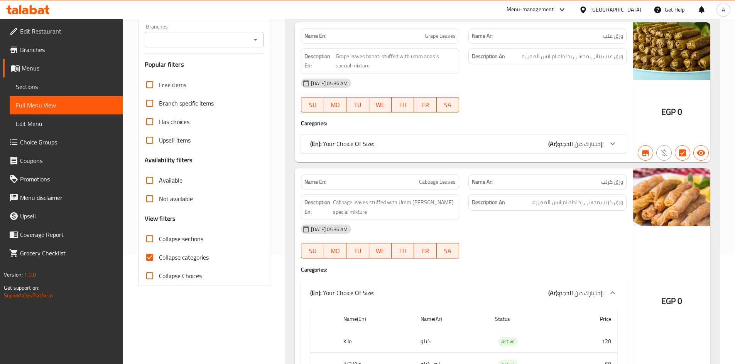
click at [605, 186] on span "ورق كرنب" at bounding box center [612, 182] width 22 height 8
copy span "ورق كرنب"
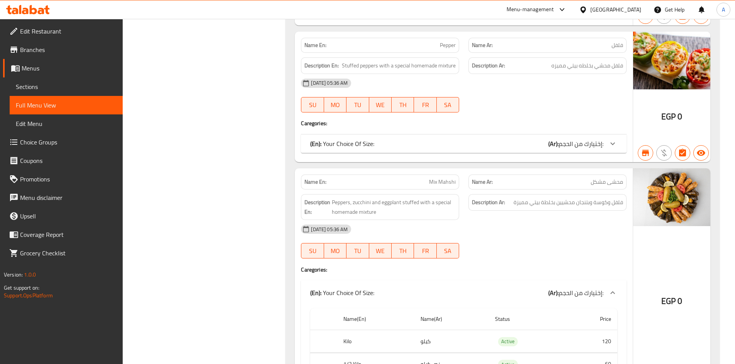
click at [594, 183] on span "محشى مشكل" at bounding box center [606, 182] width 32 height 8
copy span "محشى مشكل"
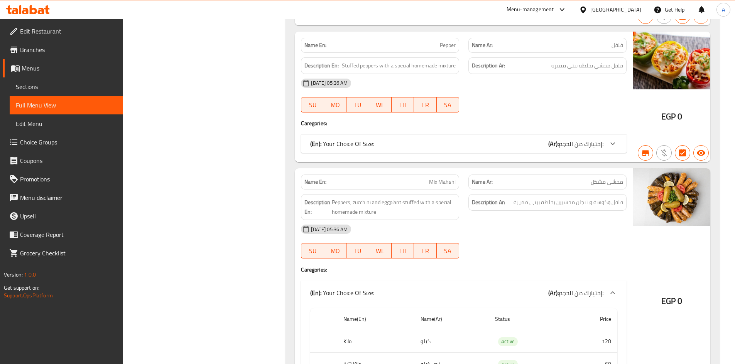
scroll to position [6451, 0]
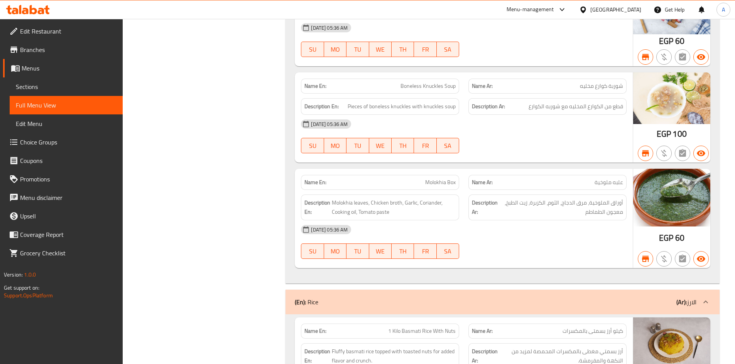
click at [603, 187] on span "علبه ملوخية" at bounding box center [608, 183] width 29 height 8
copy span "علبه ملوخية"
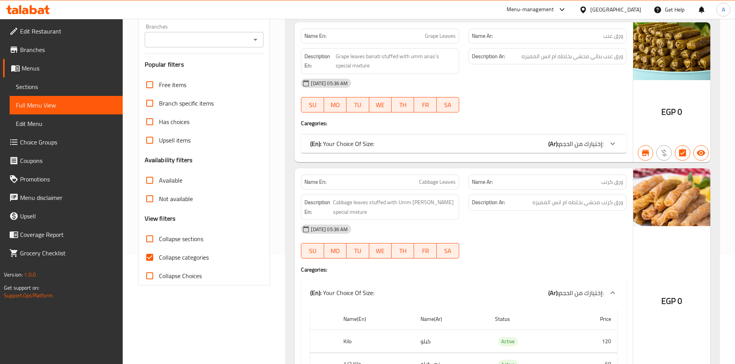
click at [438, 182] on span "Cabbage Leaves" at bounding box center [437, 182] width 37 height 8
copy span "Cabbage Leaves"
click at [199, 67] on h3 "Popular filters" at bounding box center [204, 64] width 119 height 9
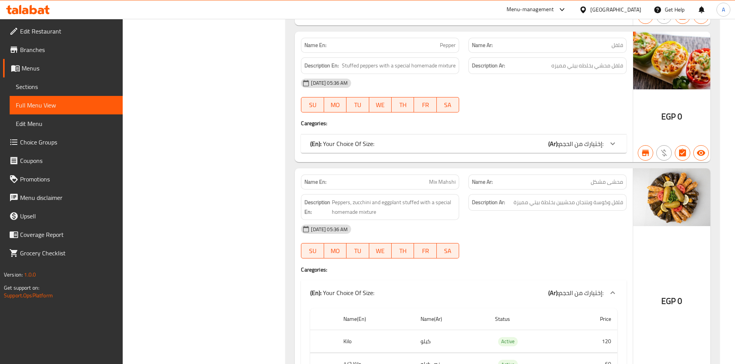
scroll to position [6451, 0]
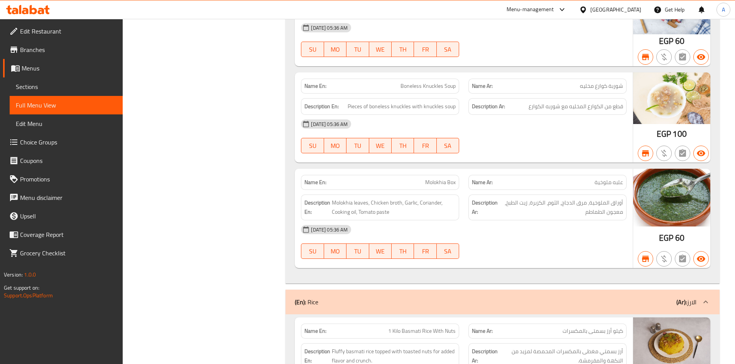
click at [453, 180] on span "Molokhia Box" at bounding box center [440, 183] width 30 height 8
copy span "Molokhia Box"
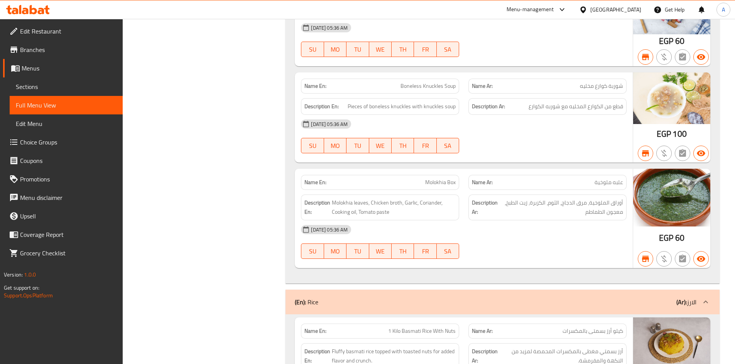
scroll to position [4125, 0]
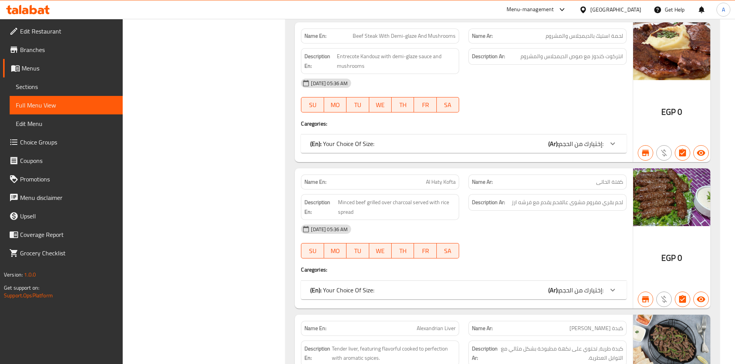
click at [585, 295] on span "إختيارك من الحجم:" at bounding box center [580, 291] width 45 height 12
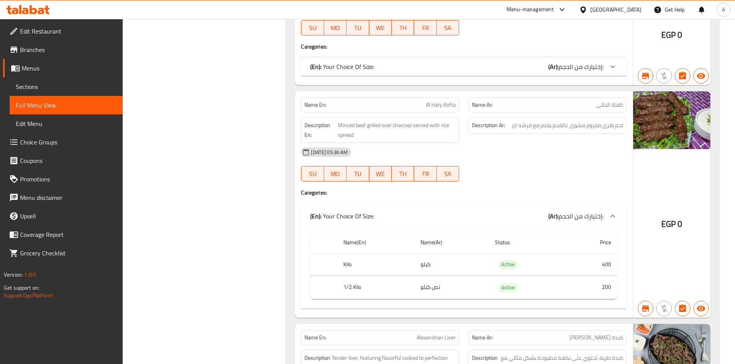
scroll to position [4241, 0]
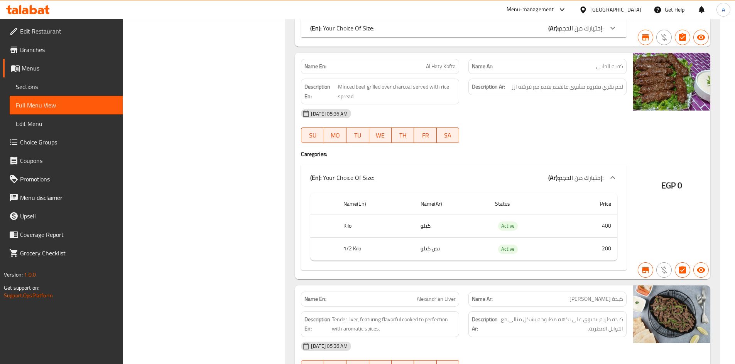
click at [592, 68] on p "Name Ar: كفتة الحاتى" at bounding box center [547, 66] width 151 height 8
click at [600, 67] on span "كفتة الحاتى" at bounding box center [609, 66] width 27 height 8
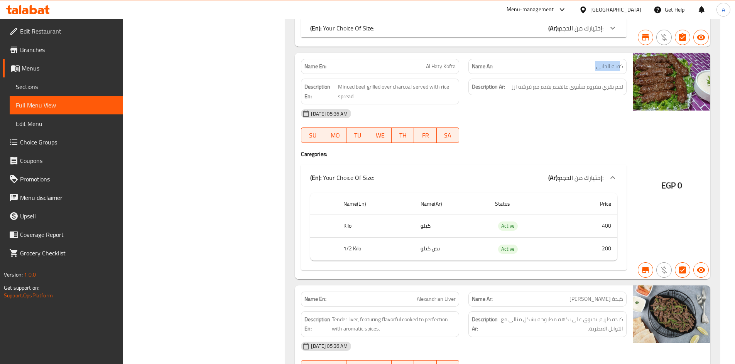
copy span "كفتة الحاتى"
click at [566, 13] on icon at bounding box center [561, 9] width 9 height 9
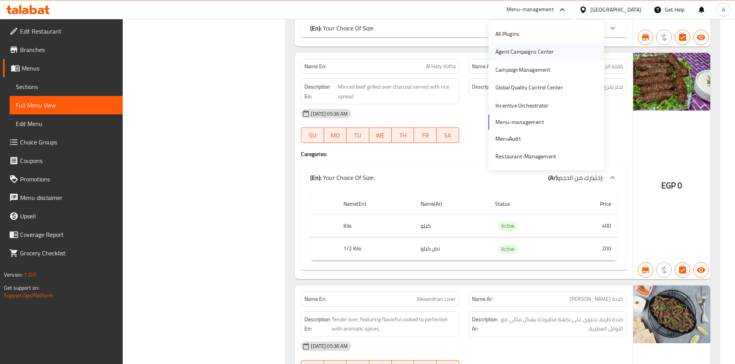
click at [546, 49] on div "Agent Campaigns Center" at bounding box center [524, 51] width 58 height 8
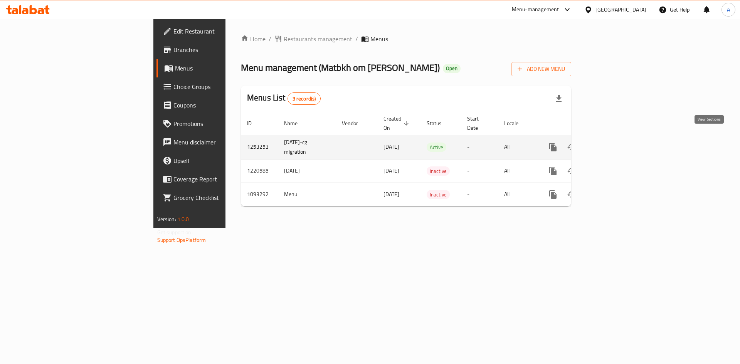
click at [618, 138] on link "enhanced table" at bounding box center [609, 147] width 19 height 19
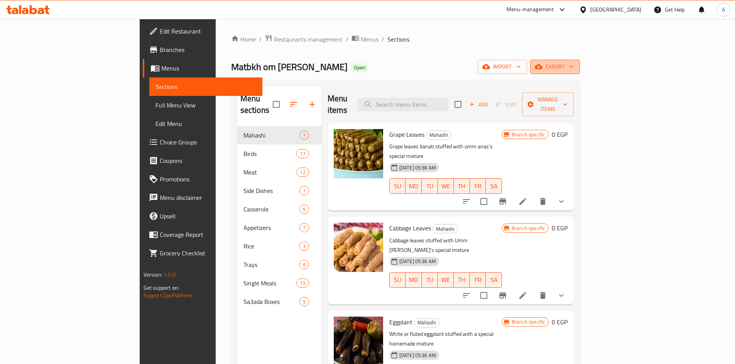
click at [573, 67] on span "export" at bounding box center [554, 67] width 37 height 10
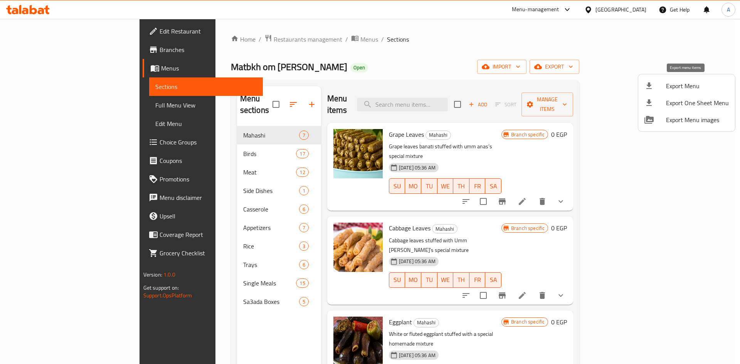
click at [697, 84] on span "Export Menu" at bounding box center [697, 85] width 63 height 9
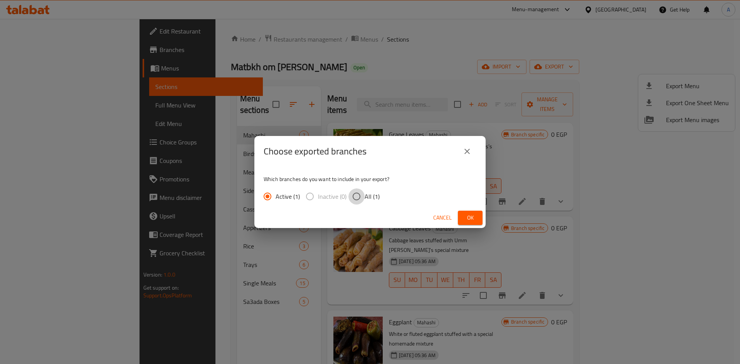
click at [350, 199] on input "All (1)" at bounding box center [357, 197] width 16 height 16
radio input "true"
click at [473, 216] on span "Ok" at bounding box center [470, 218] width 12 height 10
